Goal: Information Seeking & Learning: Learn about a topic

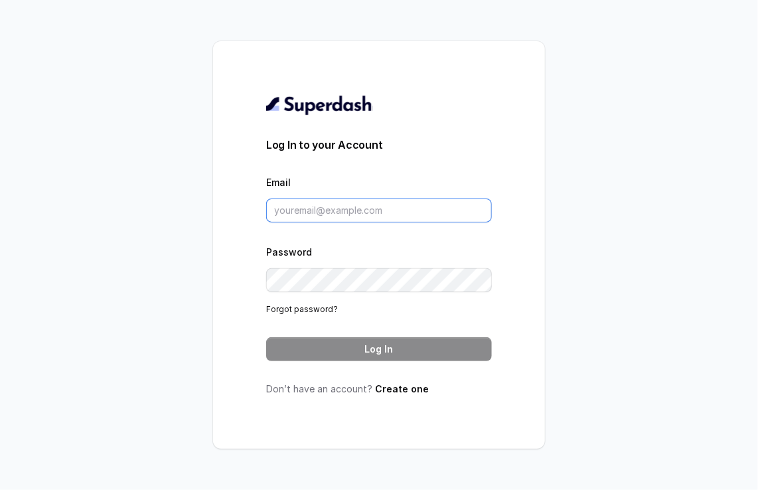
type input "metodofespa@gmail.com"
click at [364, 347] on button "Log In" at bounding box center [379, 349] width 226 height 24
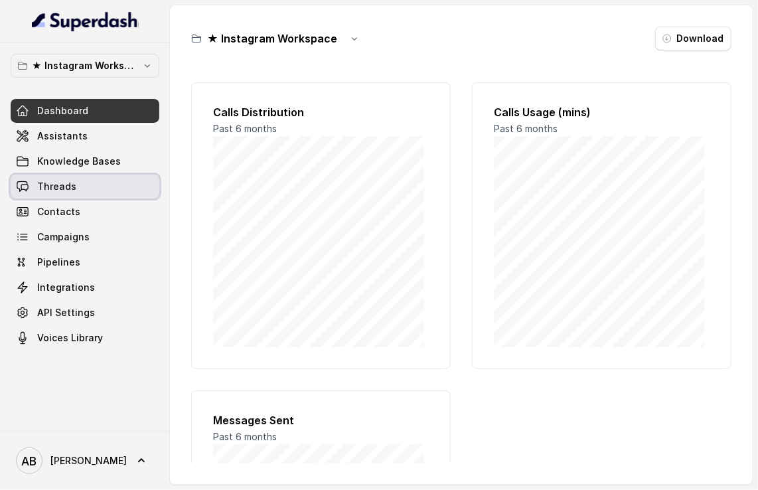
click at [71, 182] on span "Threads" at bounding box center [56, 186] width 39 height 13
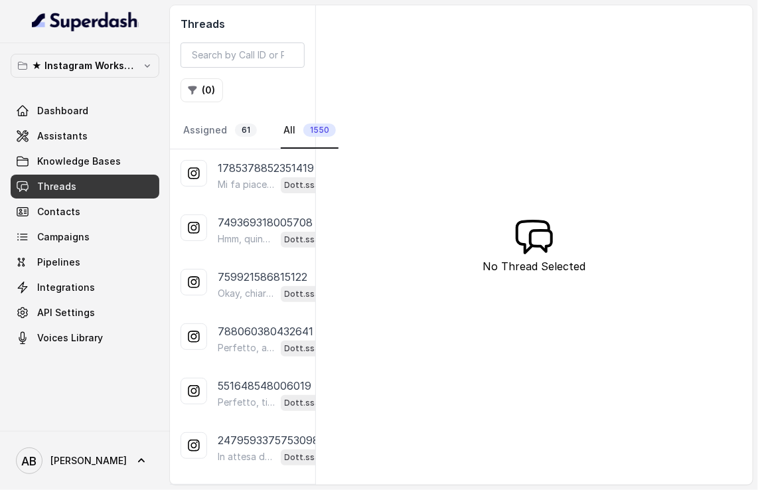
click at [292, 127] on link "All 1550" at bounding box center [310, 131] width 58 height 36
click at [757, 15] on main "Threads ( 0 ) Assigned 61 All 1550 1785378852351419 Mi fa piacere, a presto! Se…" at bounding box center [379, 245] width 758 height 490
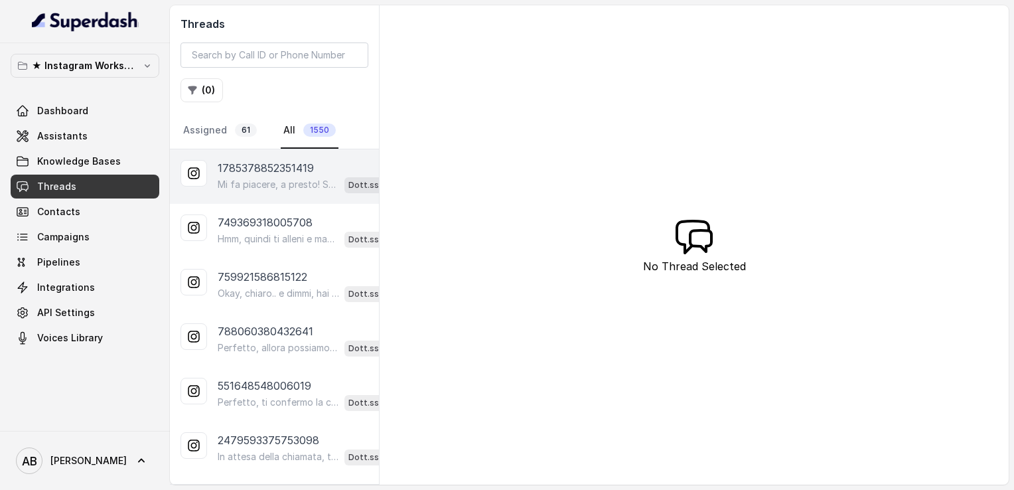
click at [263, 181] on p "Mi fa piacere, a presto! Se nel frattempo hai domande, scrivimi pure. Buona gio…" at bounding box center [278, 184] width 121 height 13
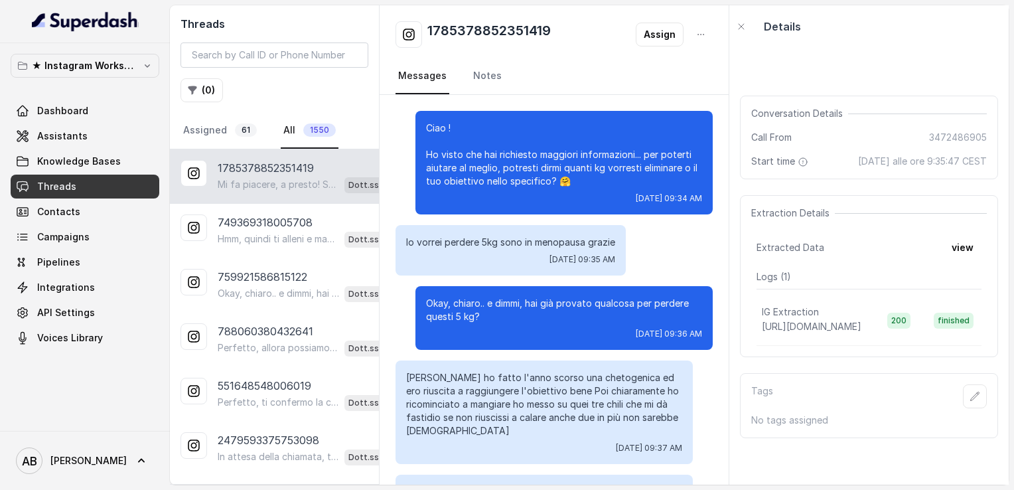
scroll to position [1038, 0]
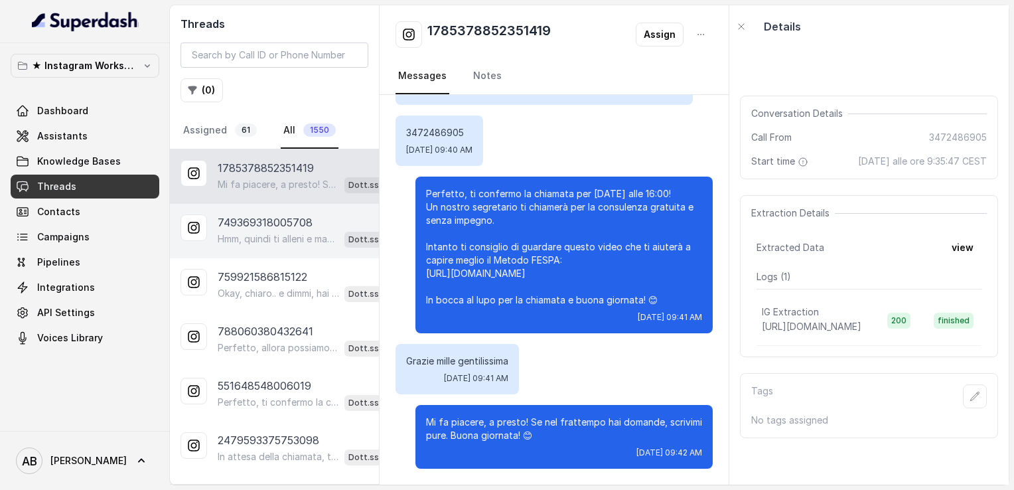
click at [268, 236] on p "Hmm, quindi ti alleni e mangi bene, ma lo “sgarro” del [DATE] ti blocca un po’.…" at bounding box center [278, 238] width 121 height 13
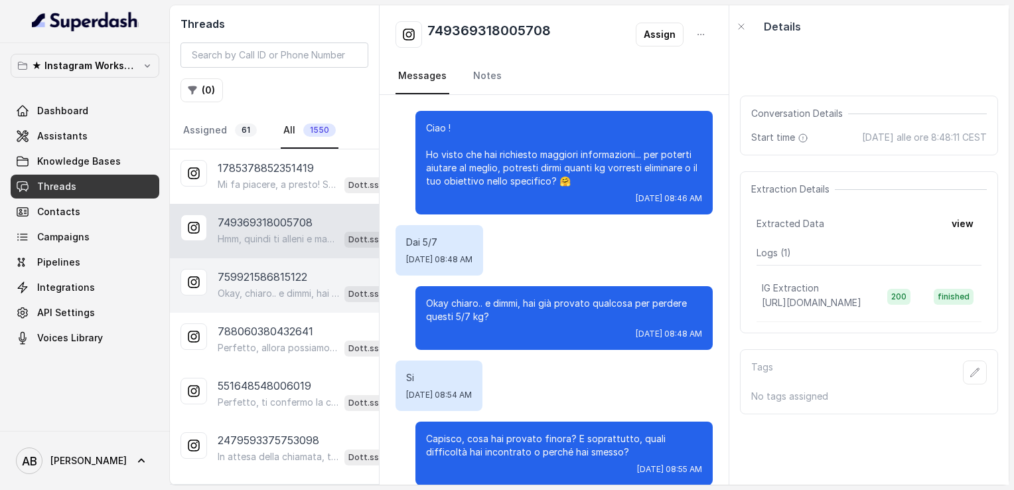
scroll to position [218, 0]
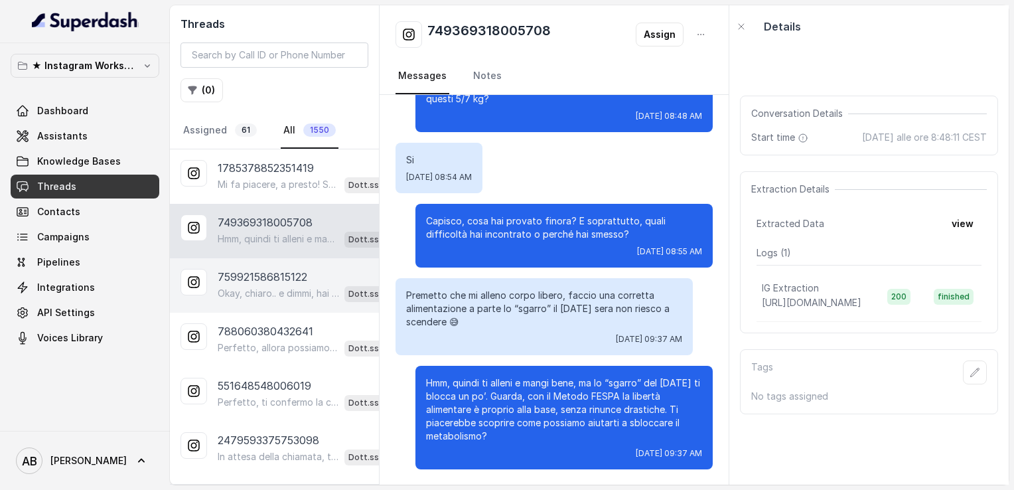
click at [273, 287] on p "Okay, chiaro.. e dimmi, hai già provato qualcosa per perdere questi 5 kg?" at bounding box center [278, 293] width 121 height 13
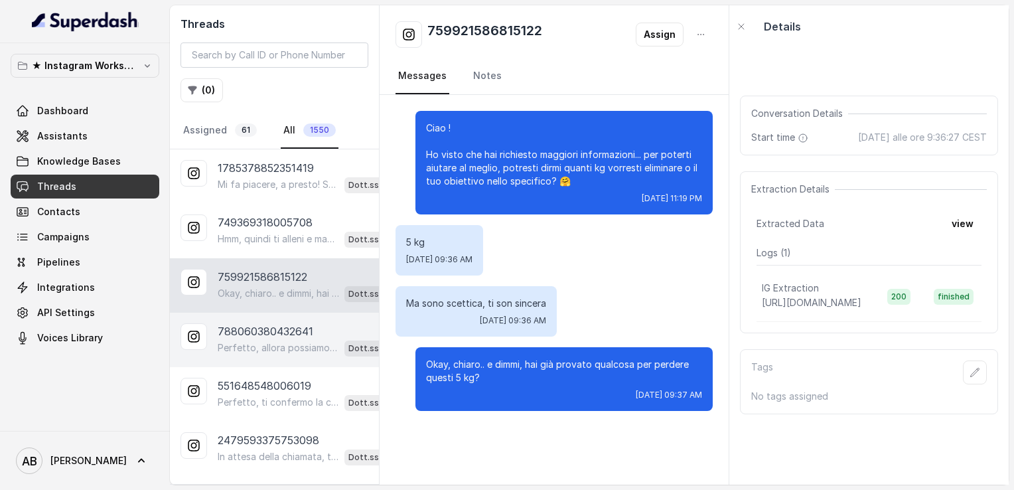
click at [284, 320] on div "788060380432641 Perfetto, allora possiamo organizzare una breve chiamata inform…" at bounding box center [274, 340] width 209 height 54
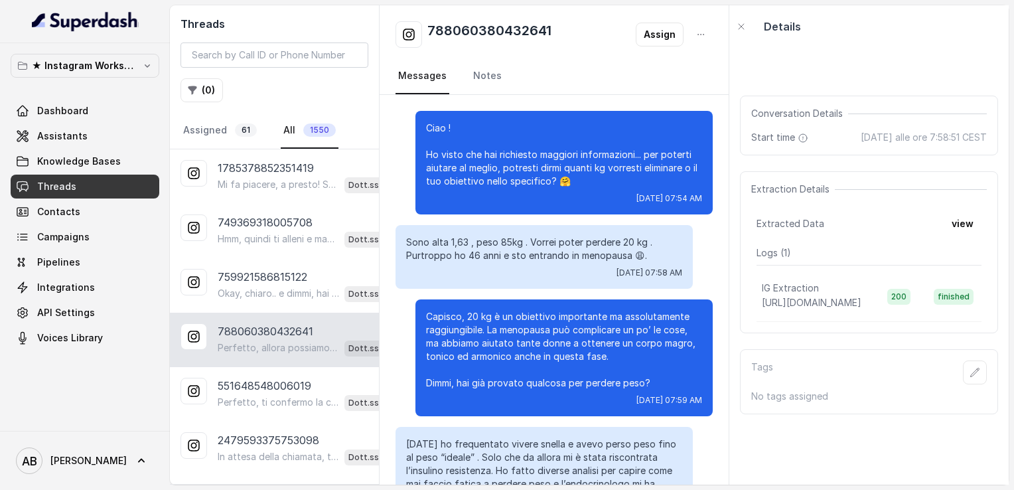
scroll to position [470, 0]
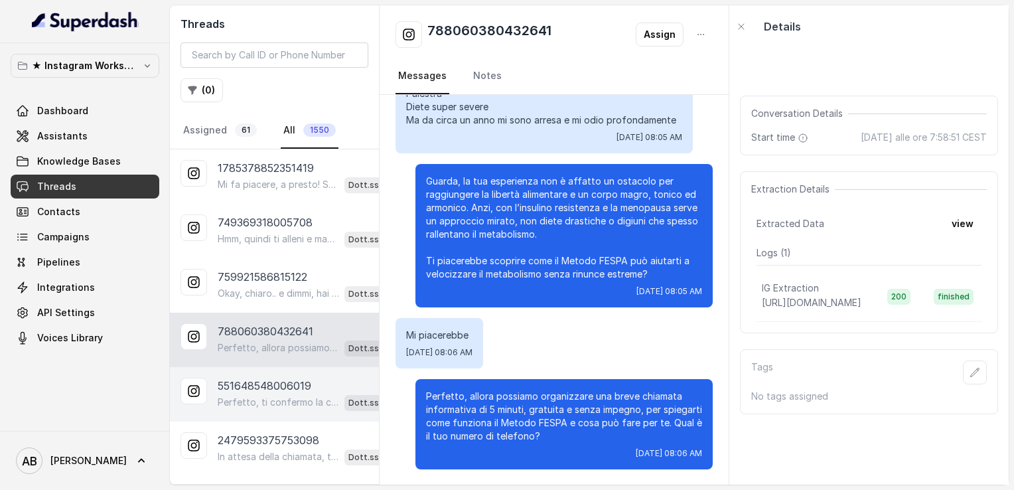
click at [292, 378] on p "551648548006019" at bounding box center [265, 386] width 94 height 16
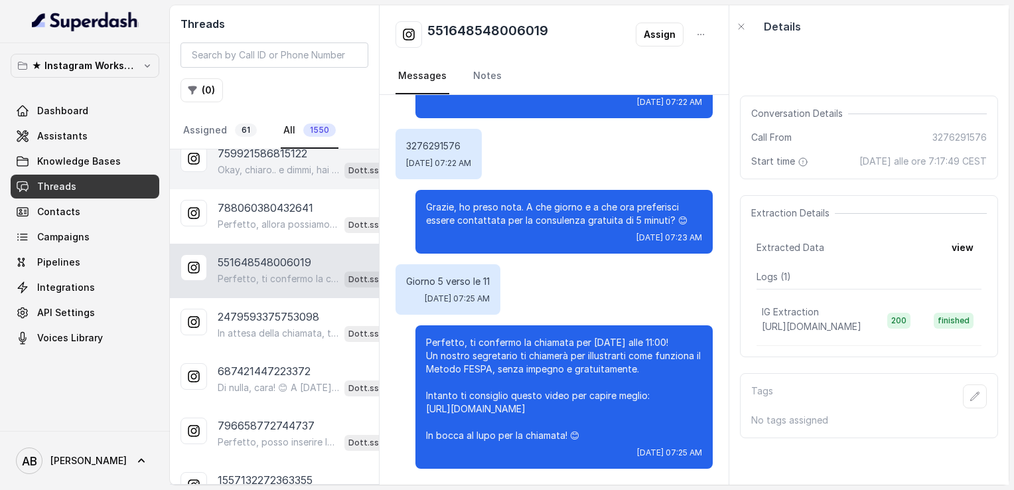
scroll to position [133, 0]
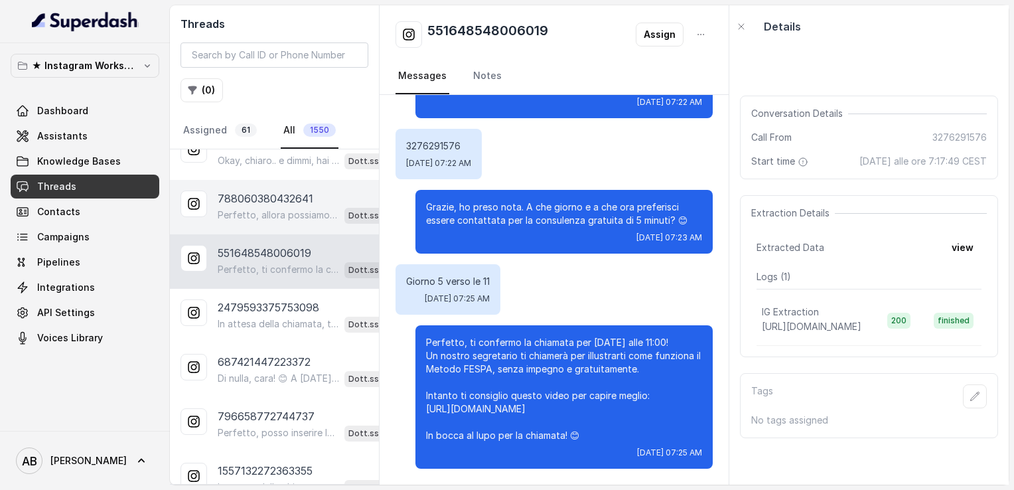
click at [282, 216] on p "Perfetto, allora possiamo organizzare una breve chiamata informativa di 5 minut…" at bounding box center [278, 214] width 121 height 13
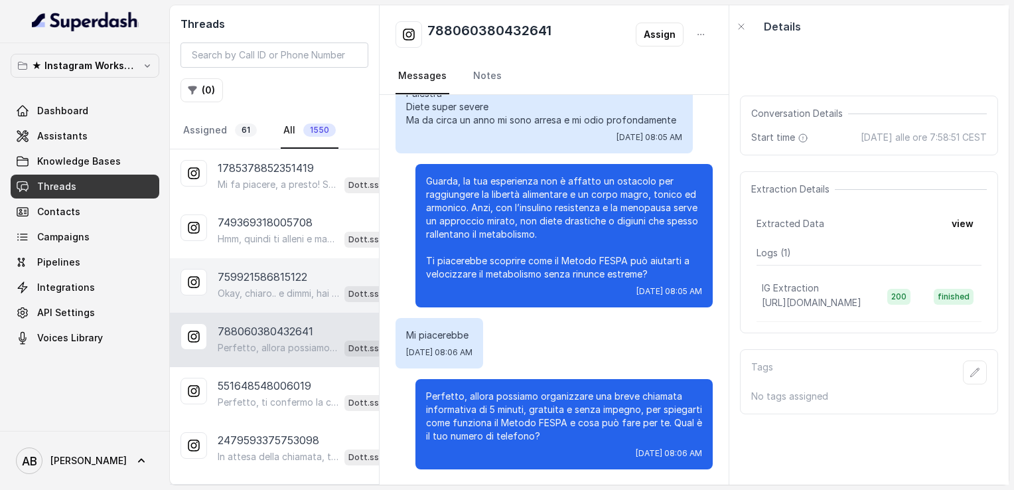
click at [286, 285] on div "Okay, chiaro.. e dimmi, hai già provato qualcosa per perdere questi 5 kg? Dott.…" at bounding box center [312, 293] width 188 height 17
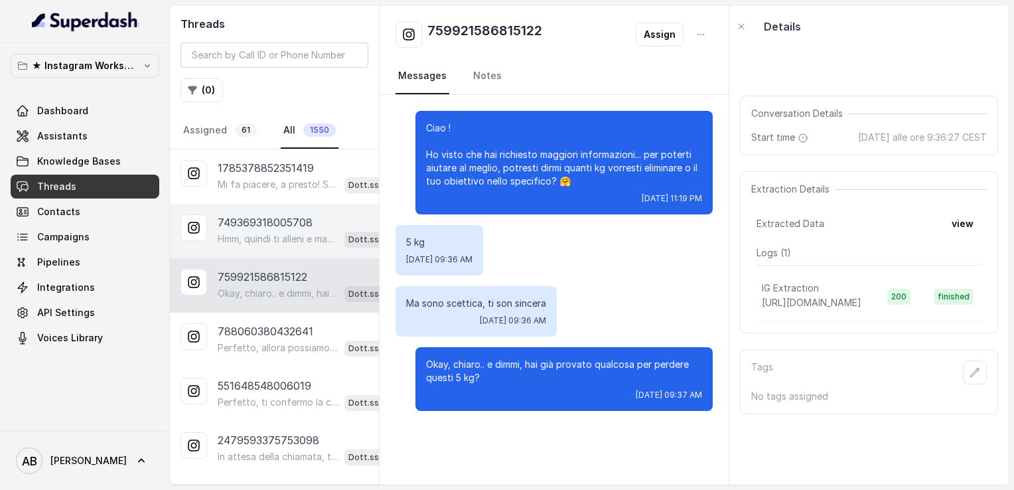
click at [281, 241] on p "Hmm, quindi ti alleni e mangi bene, ma lo “sgarro” del [DATE] ti blocca un po’.…" at bounding box center [278, 238] width 121 height 13
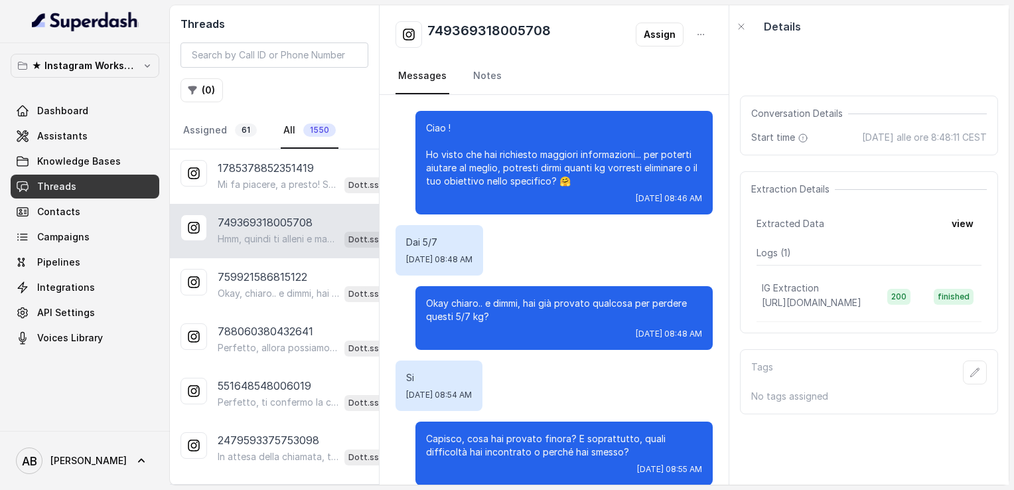
scroll to position [218, 0]
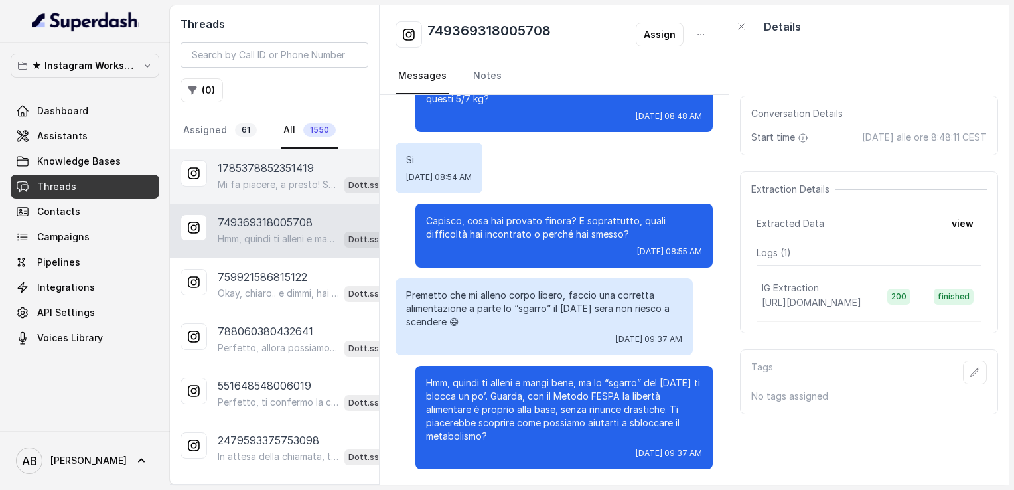
click at [287, 195] on div "1785378852351419 Mi fa piacere, a presto! Se nel frattempo hai domande, scrivim…" at bounding box center [274, 176] width 209 height 54
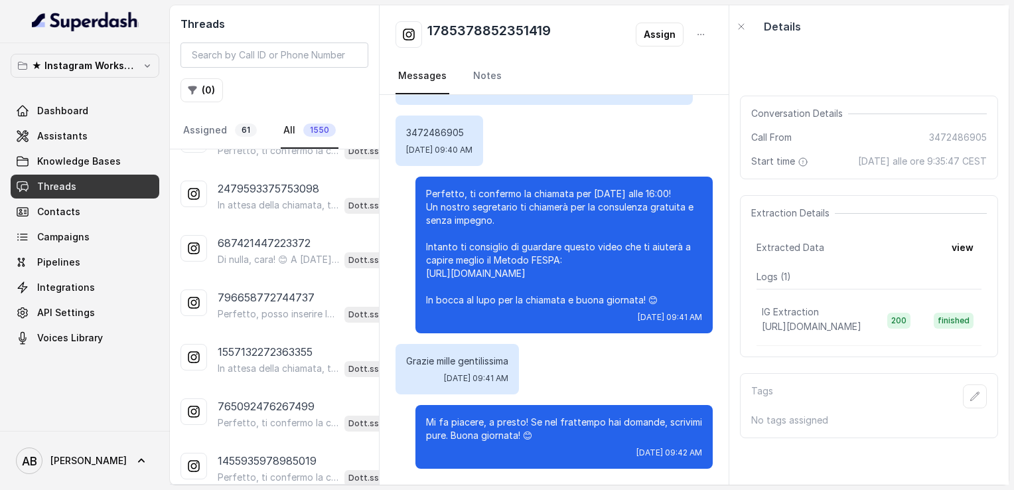
scroll to position [265, 0]
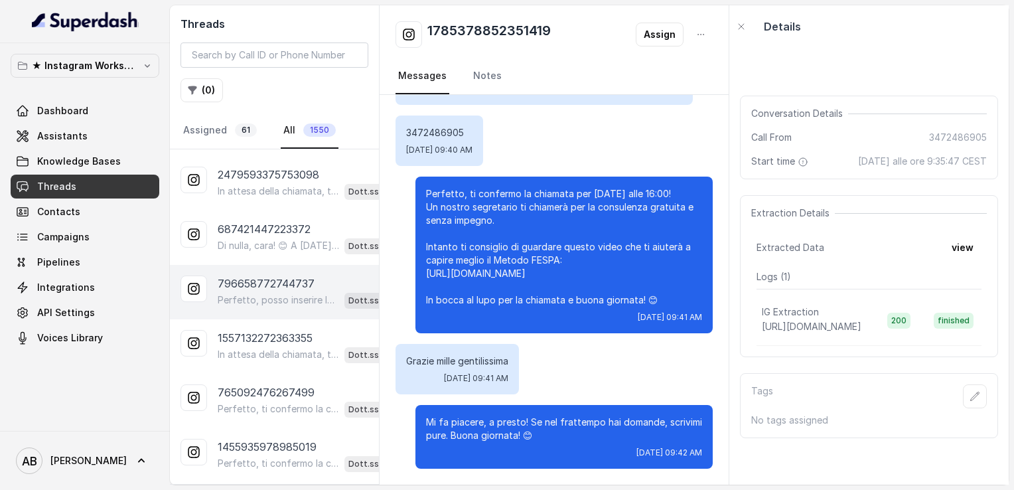
click at [284, 302] on div "Perfetto, posso inserire la tua candidatura gratuita per la chiamata alle 15:00…" at bounding box center [312, 299] width 188 height 17
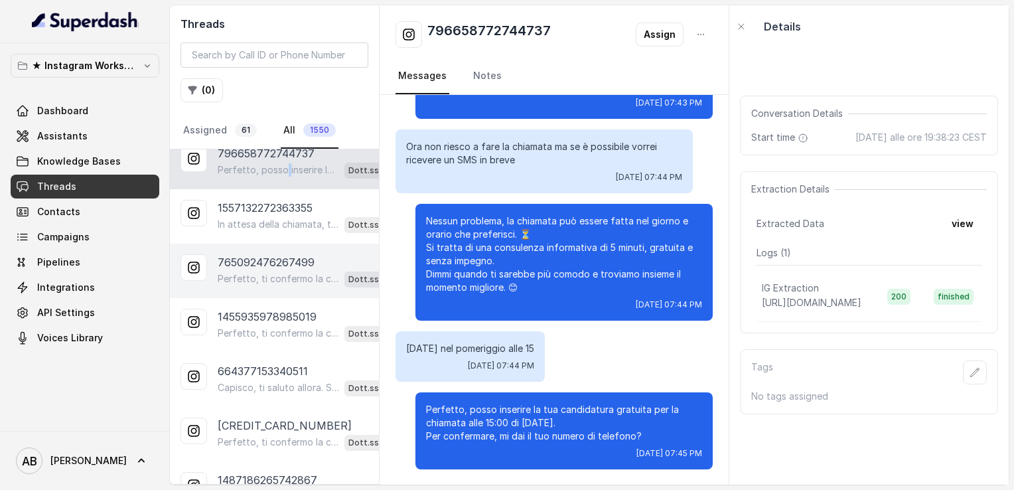
scroll to position [398, 0]
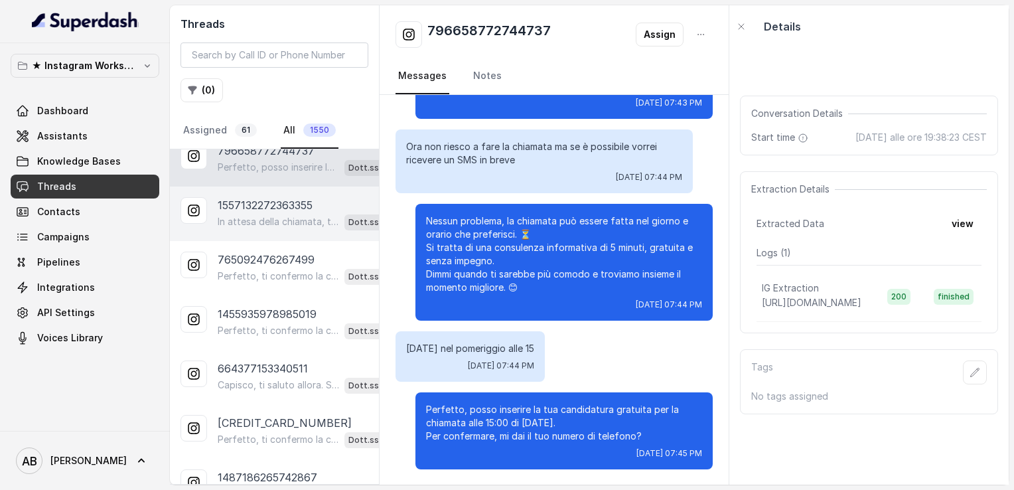
click at [286, 206] on p "1557132272363355" at bounding box center [265, 205] width 95 height 16
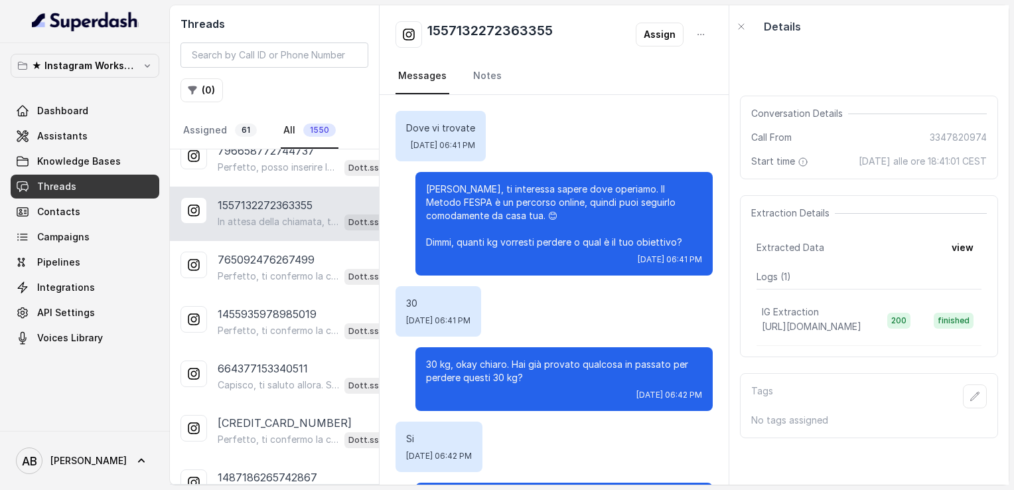
scroll to position [1401, 0]
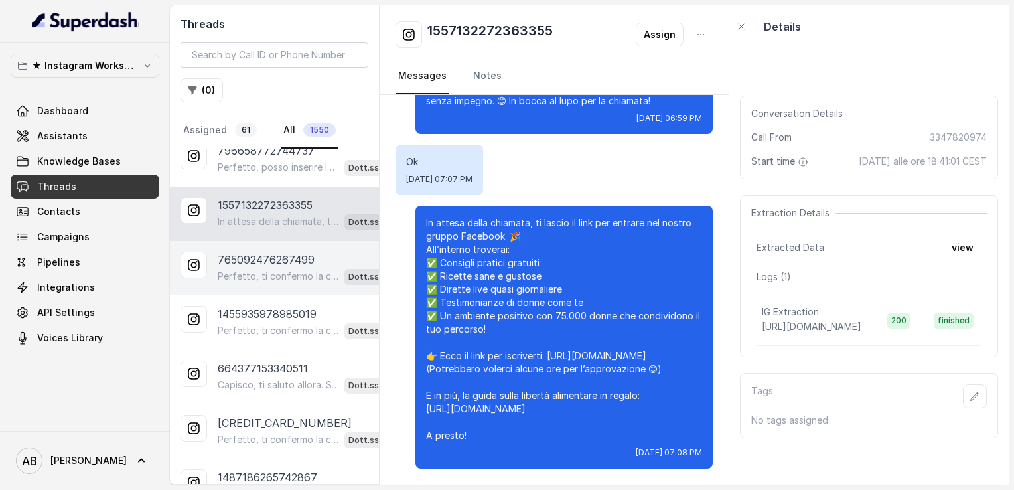
click at [281, 272] on p "Perfetto, ti confermo la chiamata per [DATE] alle 18:00! Un nostro segretario t…" at bounding box center [278, 275] width 121 height 13
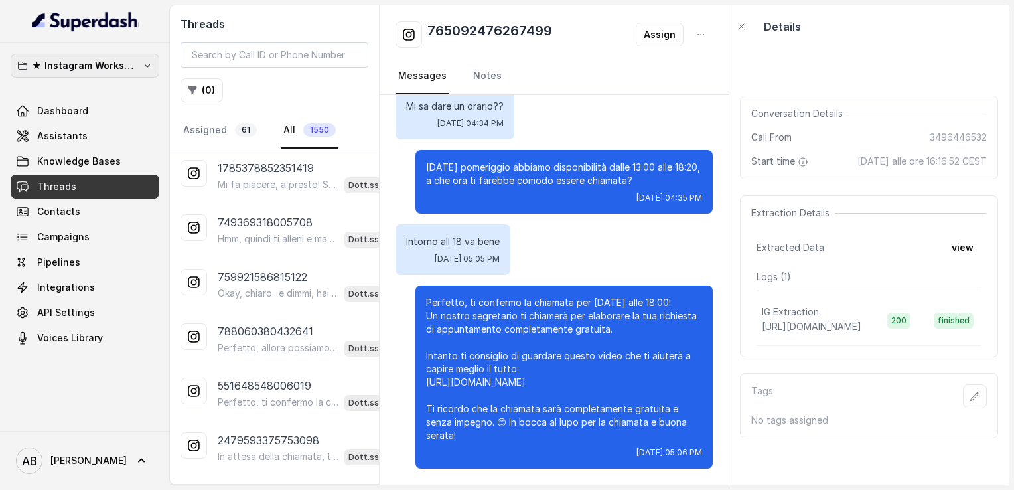
click at [109, 58] on p "★ Instagram Workspace" at bounding box center [85, 66] width 106 height 16
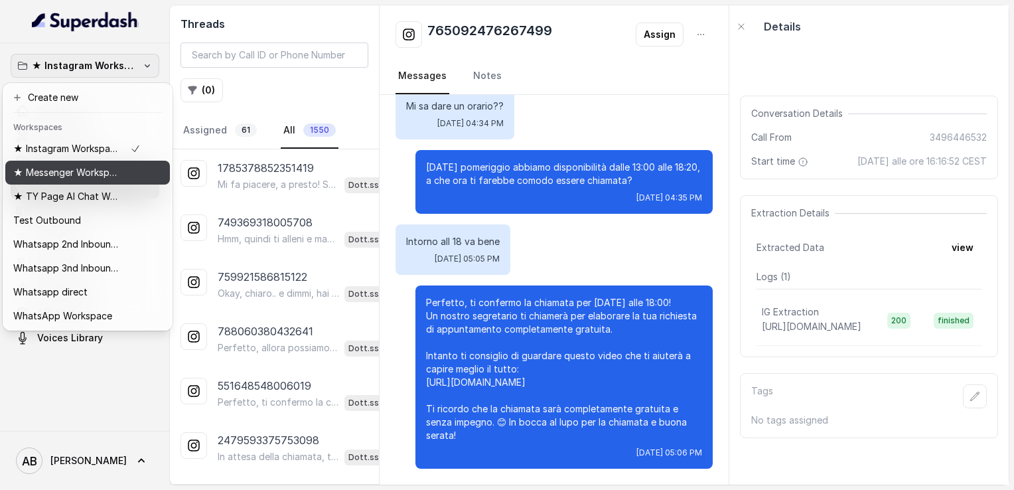
click at [78, 176] on p "★ Messenger Workspace" at bounding box center [66, 173] width 106 height 16
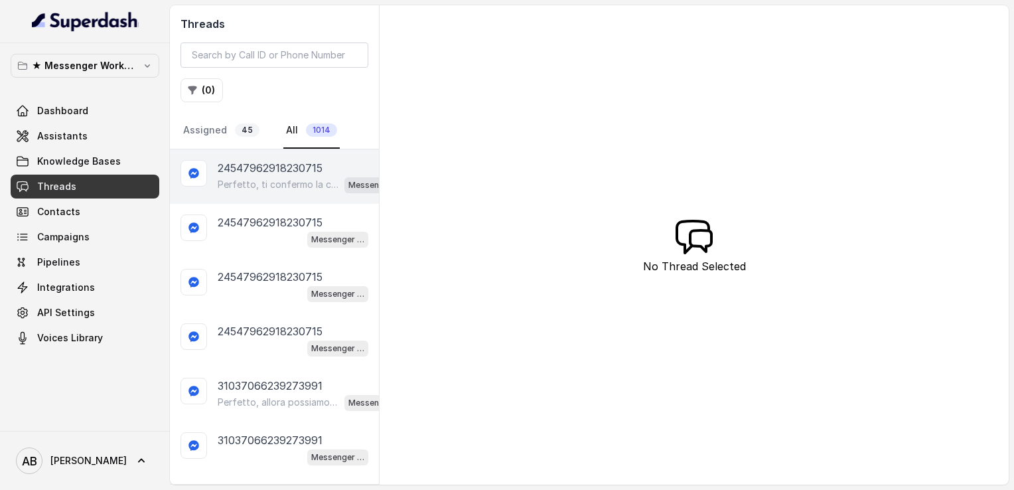
click at [220, 180] on p "Perfetto, ti confermo la chiamata per giovedì 18 settembre alle 12:00! Un nostr…" at bounding box center [278, 184] width 121 height 13
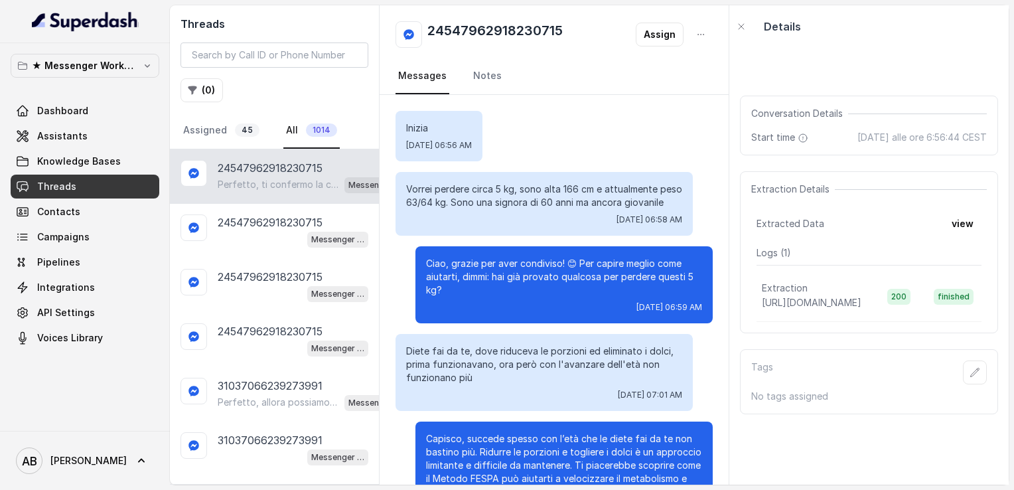
scroll to position [1603, 0]
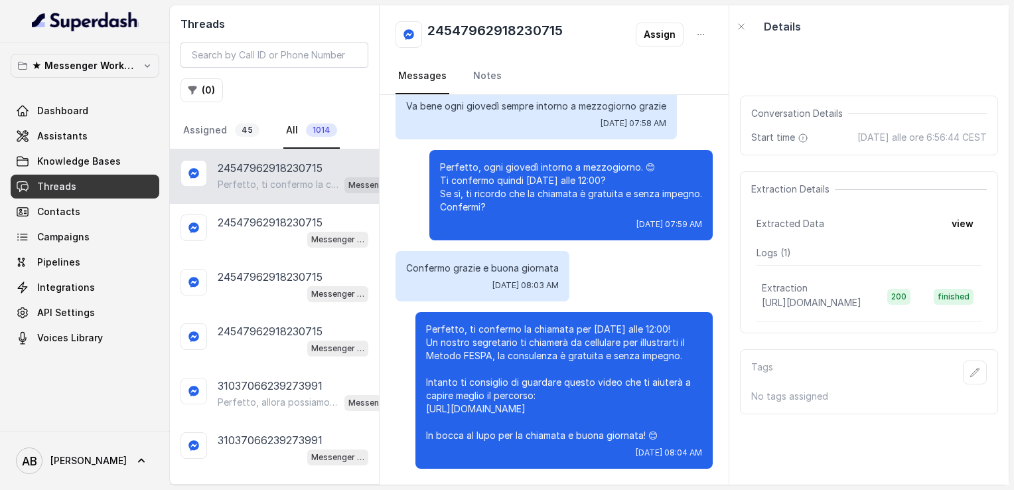
click at [494, 27] on h2 "24547962918230715" at bounding box center [494, 34] width 135 height 27
click at [530, 57] on div "24547962918230715 Assign Messages Notes" at bounding box center [554, 50] width 349 height 90
click at [490, 25] on h2 "24547962918230715" at bounding box center [494, 34] width 135 height 27
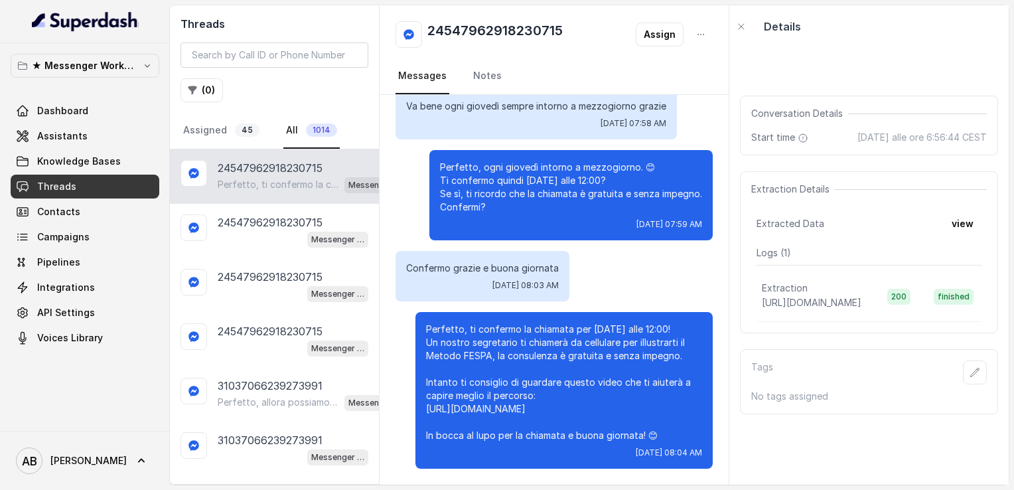
click at [490, 25] on h2 "24547962918230715" at bounding box center [494, 34] width 135 height 27
copy h2 "24547962918230715"
click at [106, 63] on p "★ Messenger Workspace" at bounding box center [85, 66] width 106 height 16
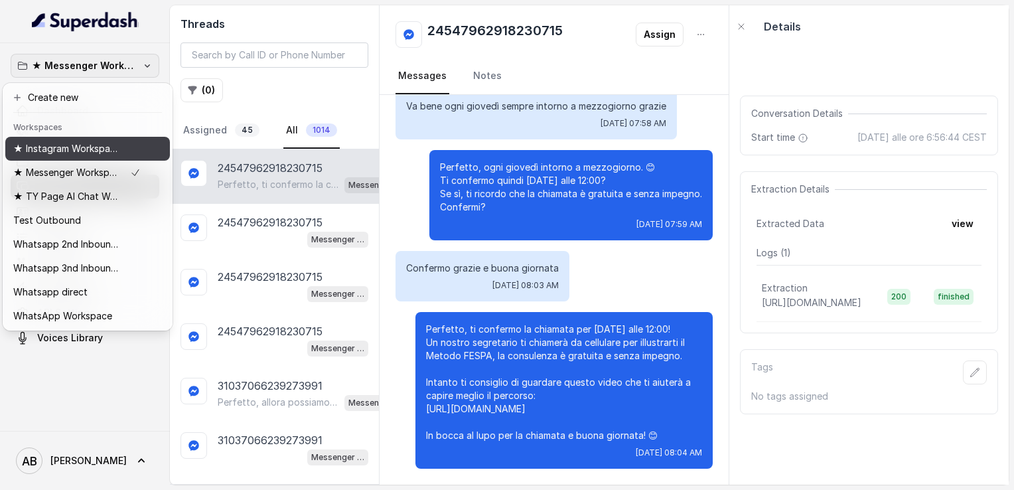
click at [82, 143] on p "★ Instagram Workspace" at bounding box center [66, 149] width 106 height 16
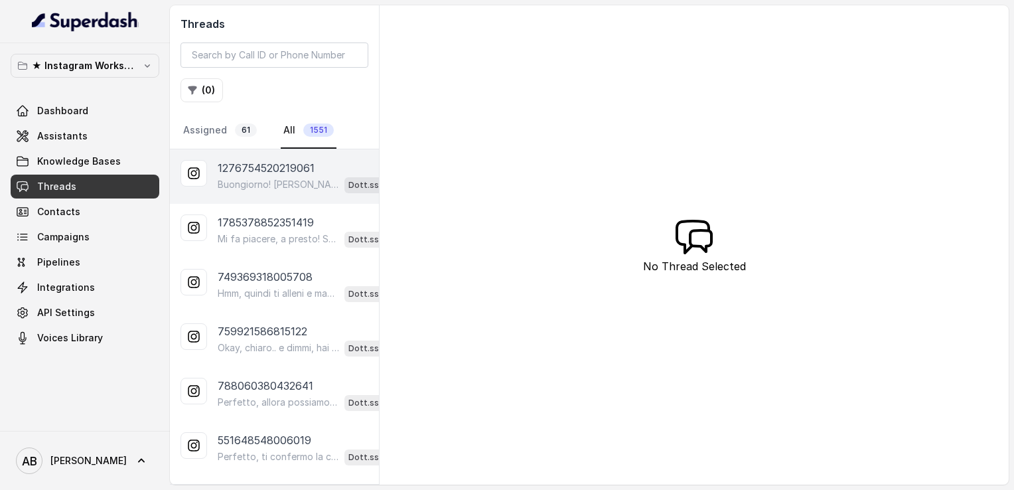
click at [249, 158] on div "1276754520219061 Buongiorno! Capisco, ma qui ti posso aiutare solo per il Metod…" at bounding box center [274, 176] width 209 height 54
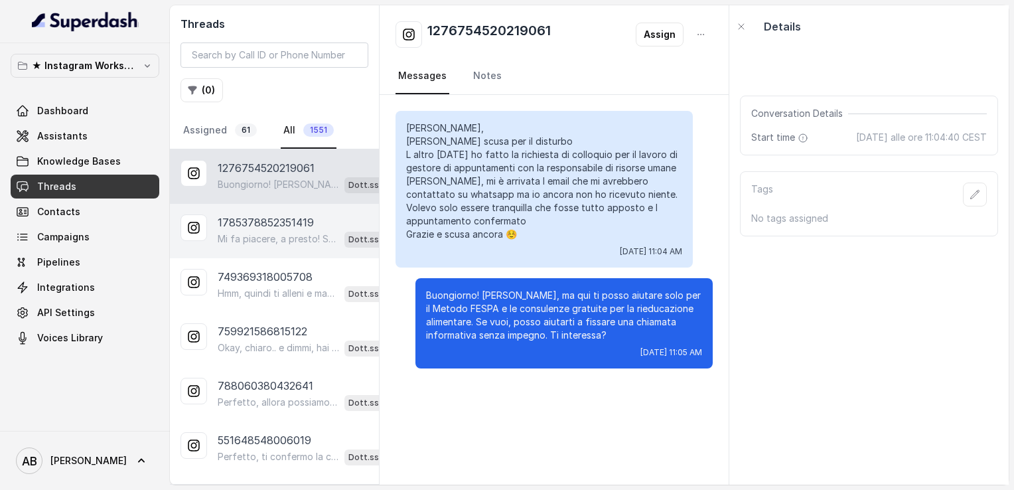
click at [275, 220] on p "1785378852351419" at bounding box center [266, 222] width 96 height 16
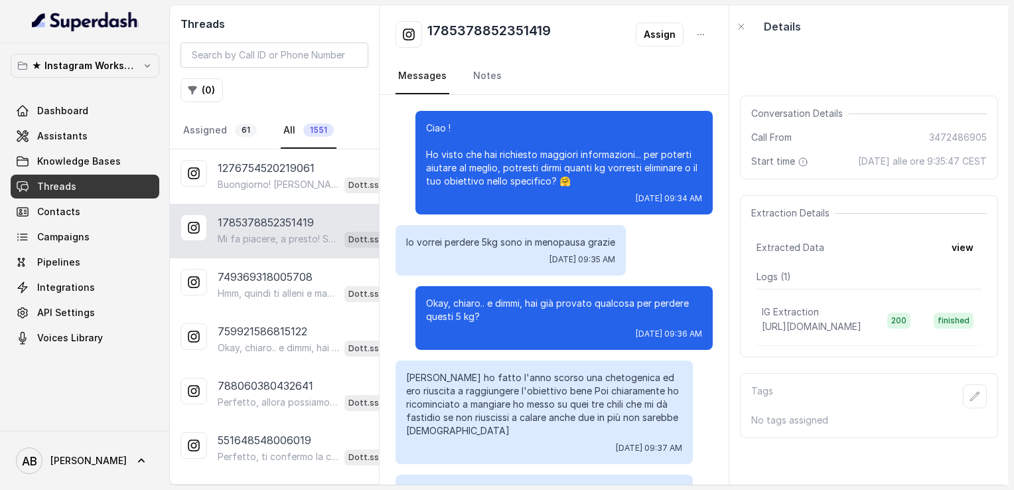
scroll to position [1038, 0]
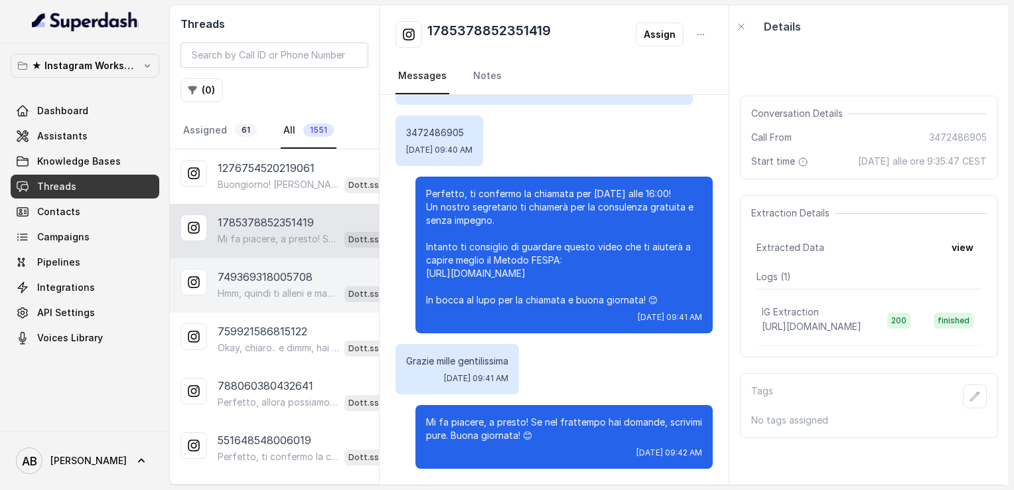
click at [279, 287] on p "Hmm, quindi ti alleni e mangi bene, ma lo “sgarro” del [DATE] ti blocca un po’.…" at bounding box center [278, 293] width 121 height 13
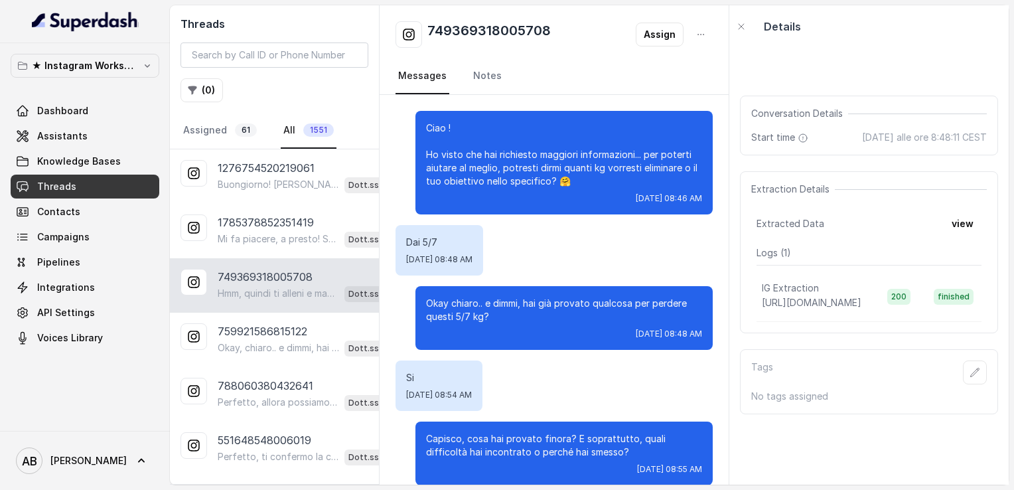
scroll to position [218, 0]
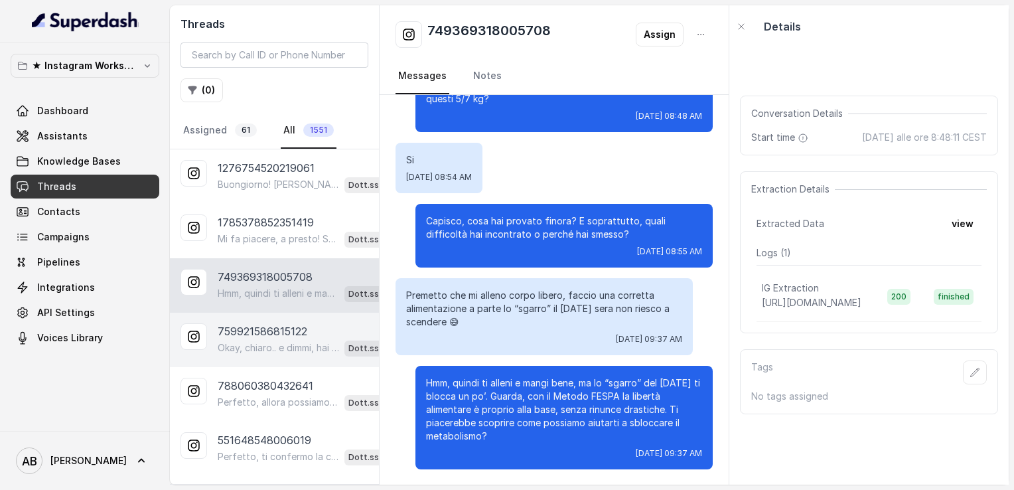
click at [305, 341] on p "Okay, chiaro.. e dimmi, hai già provato qualcosa per perdere questi 5 kg?" at bounding box center [278, 347] width 121 height 13
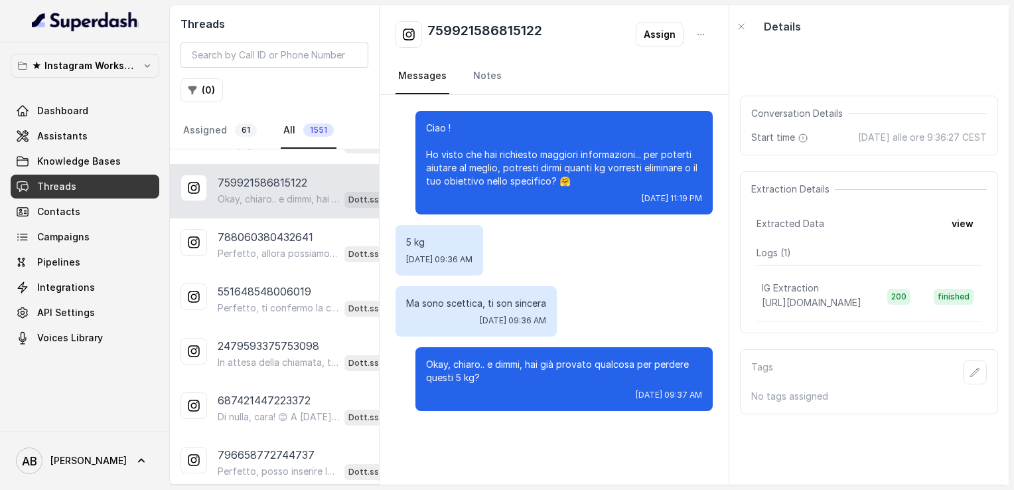
scroll to position [167, 0]
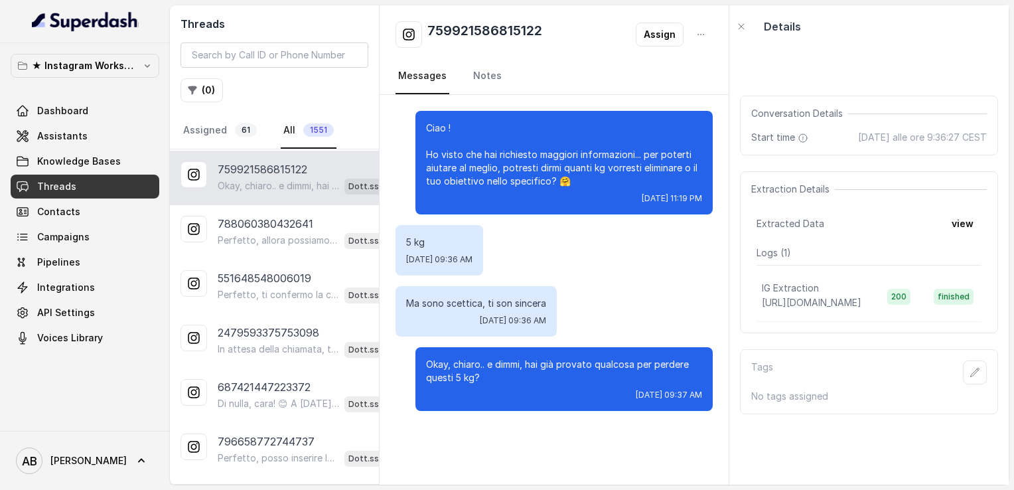
scroll to position [159, 0]
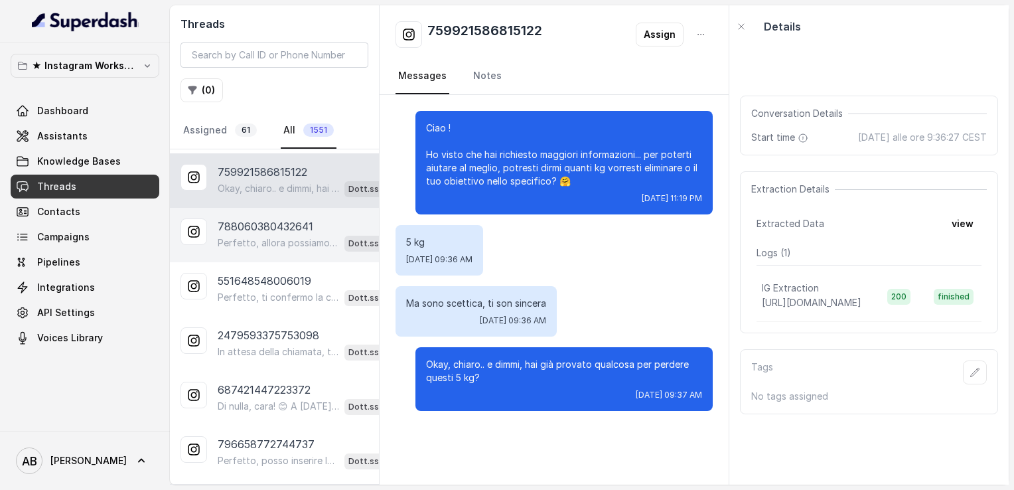
click at [316, 218] on div "788060380432641" at bounding box center [312, 226] width 188 height 16
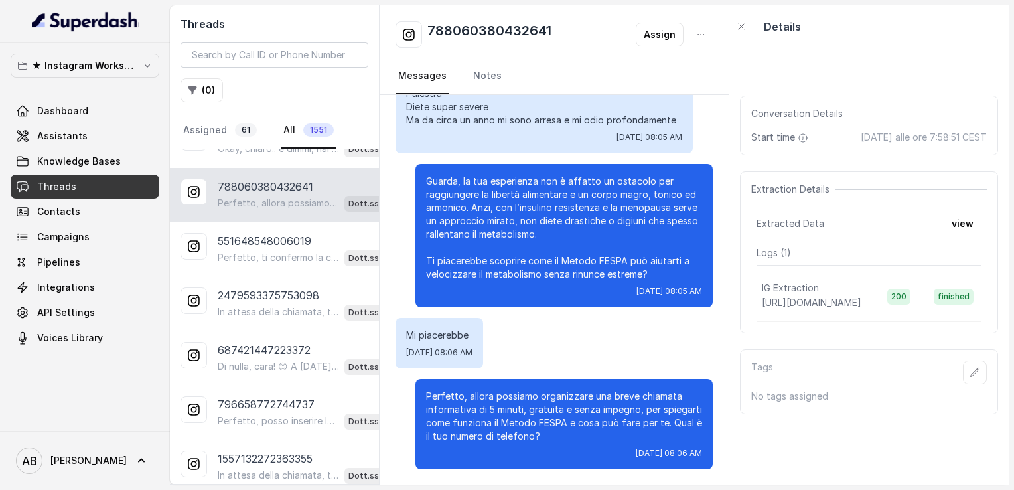
scroll to position [204, 0]
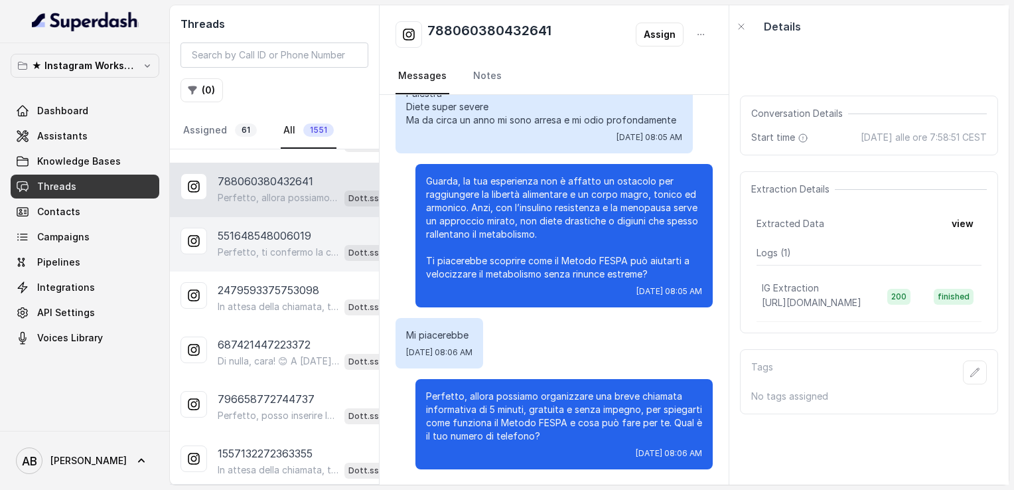
click at [279, 243] on div "Perfetto, ti confermo la chiamata per [DATE] alle 11:00! Un nostro segretario t…" at bounding box center [312, 251] width 188 height 17
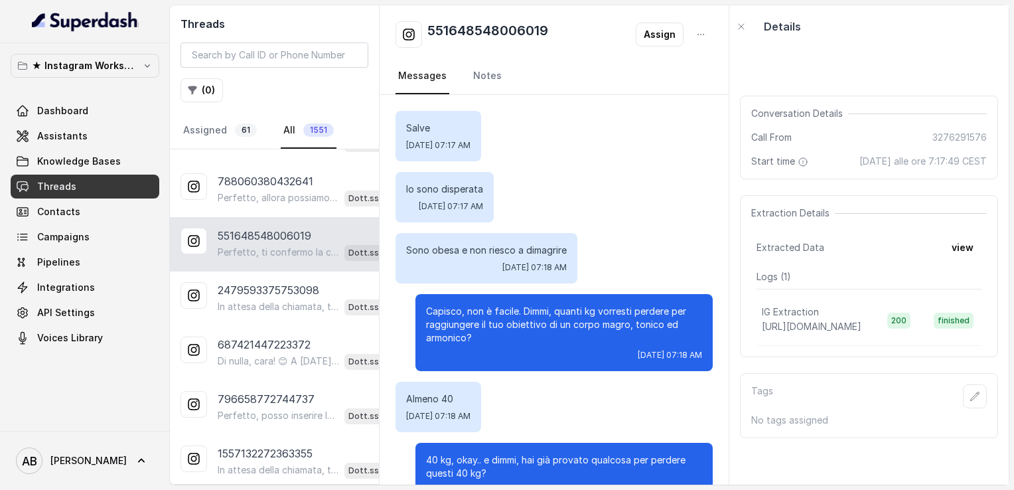
scroll to position [1157, 0]
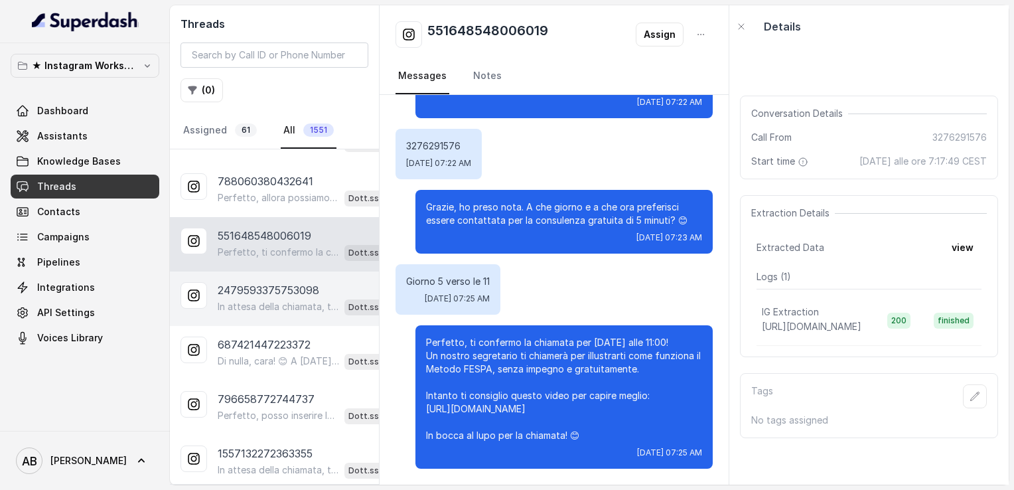
click at [281, 285] on p "2479593375753098" at bounding box center [269, 290] width 102 height 16
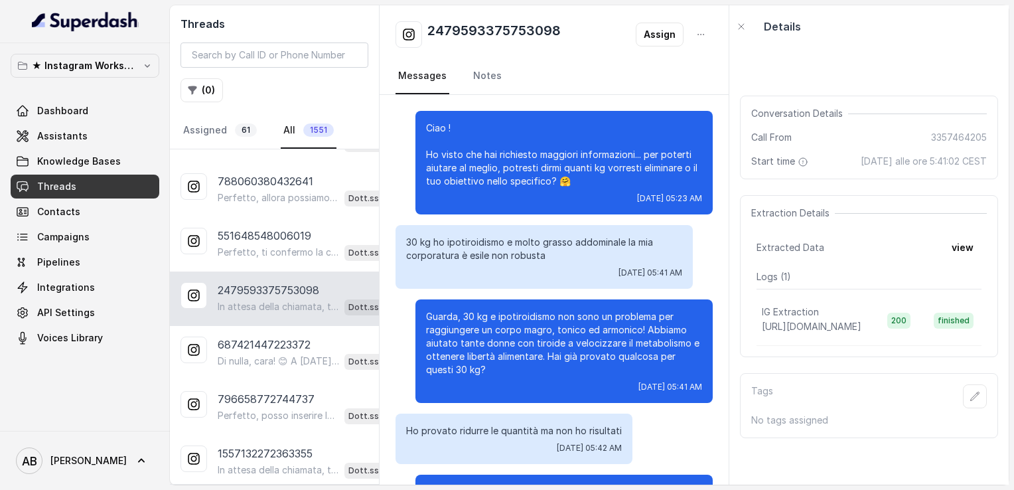
scroll to position [1489, 0]
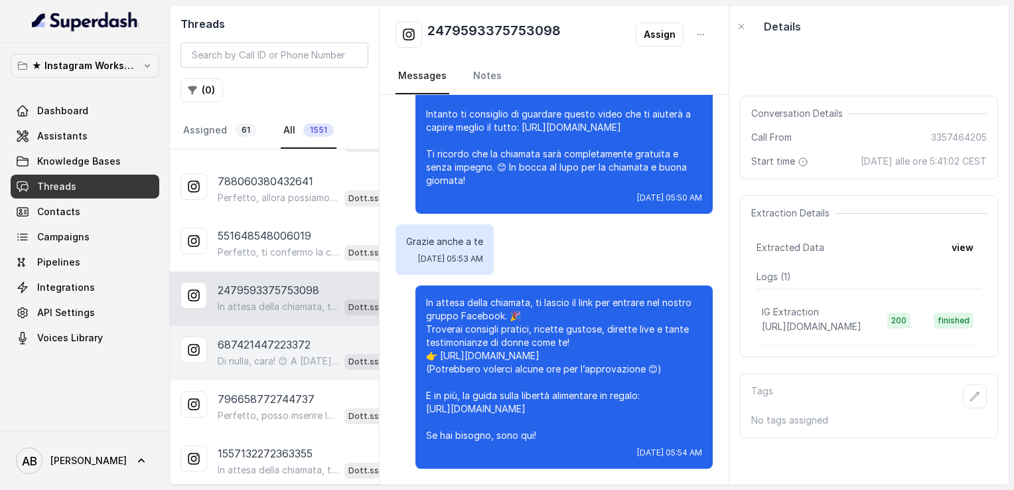
click at [279, 337] on p "687421447223372" at bounding box center [264, 344] width 93 height 16
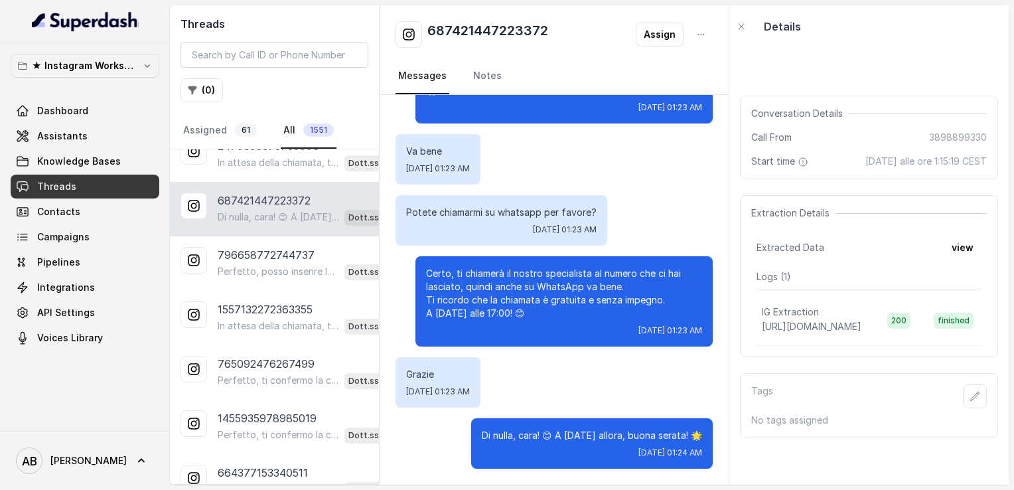
scroll to position [415, 0]
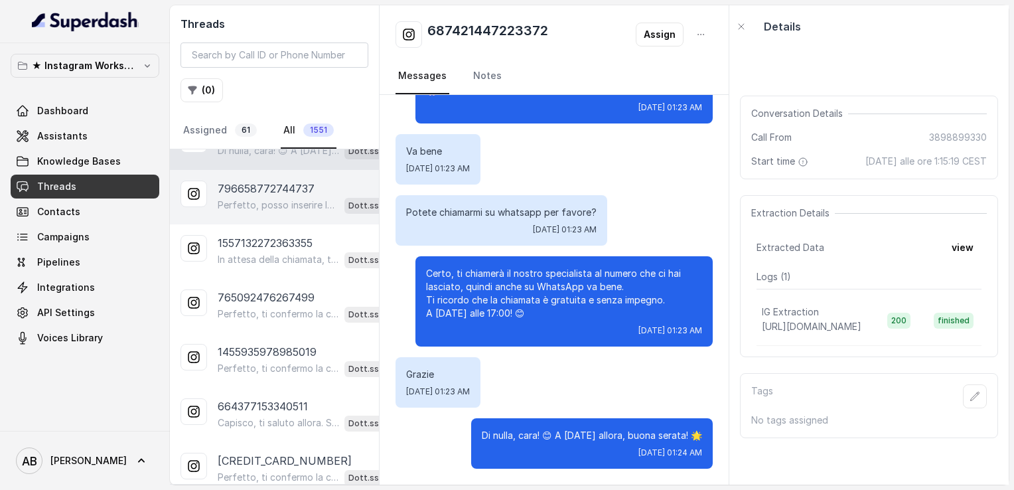
click at [271, 210] on div "796658772744737 Perfetto, posso inserire la tua candidatura gratuita per la chi…" at bounding box center [274, 197] width 209 height 54
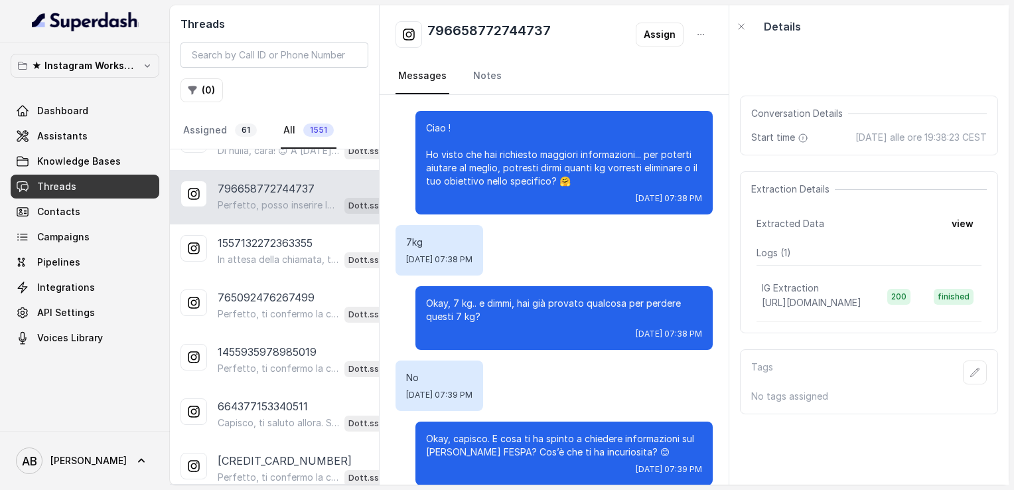
scroll to position [799, 0]
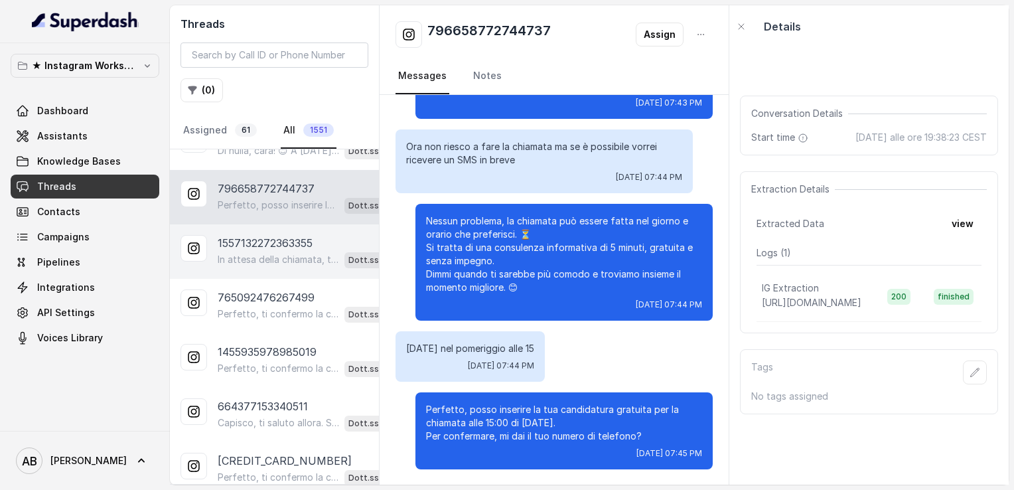
click at [273, 236] on p "1557132272363355" at bounding box center [265, 243] width 95 height 16
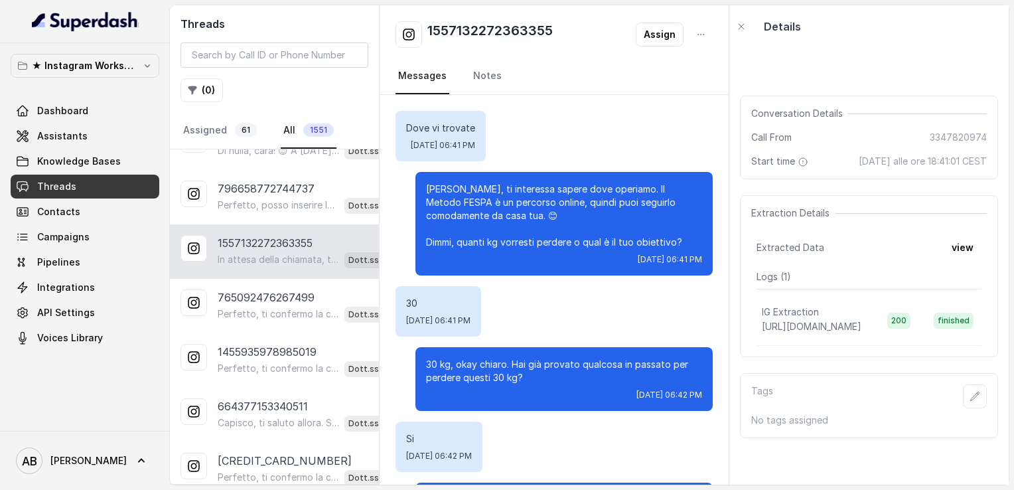
scroll to position [1401, 0]
